Goal: Task Accomplishment & Management: Manage account settings

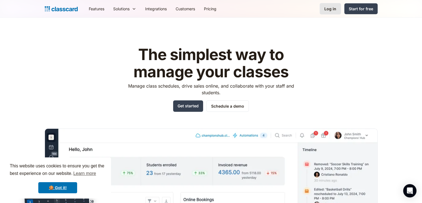
click at [334, 12] on link "Log in" at bounding box center [330, 8] width 21 height 11
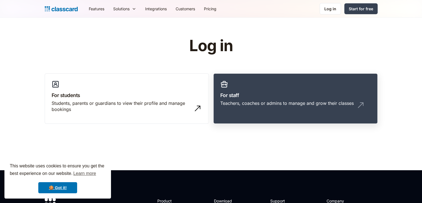
click at [284, 89] on link "For staff Teachers, coaches or admins to manage and grow their classes" at bounding box center [296, 98] width 164 height 51
